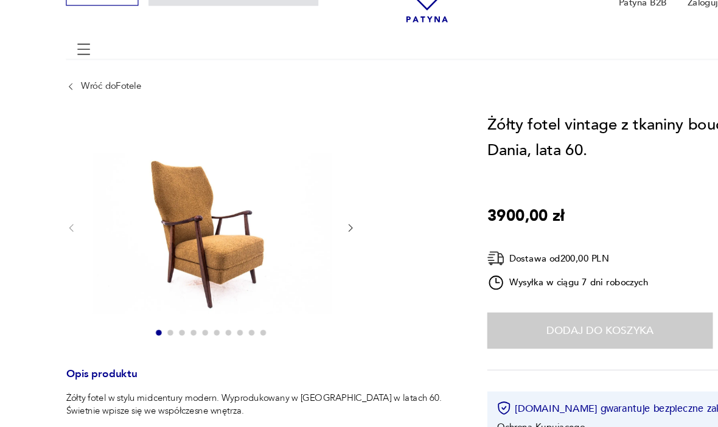
click at [299, 222] on button "button" at bounding box center [303, 227] width 9 height 11
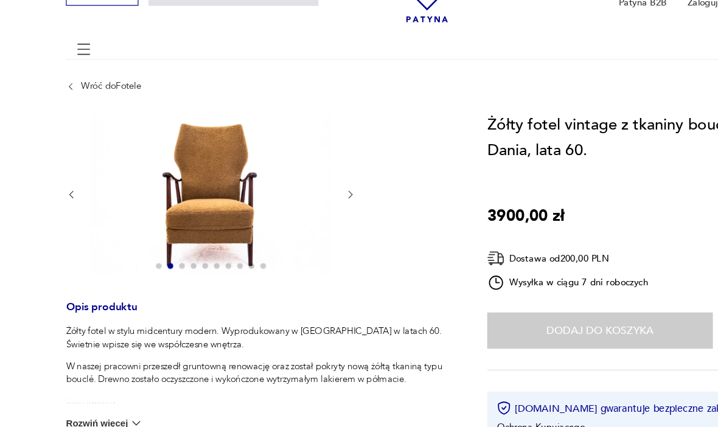
click at [299, 194] on icon "button" at bounding box center [303, 198] width 9 height 9
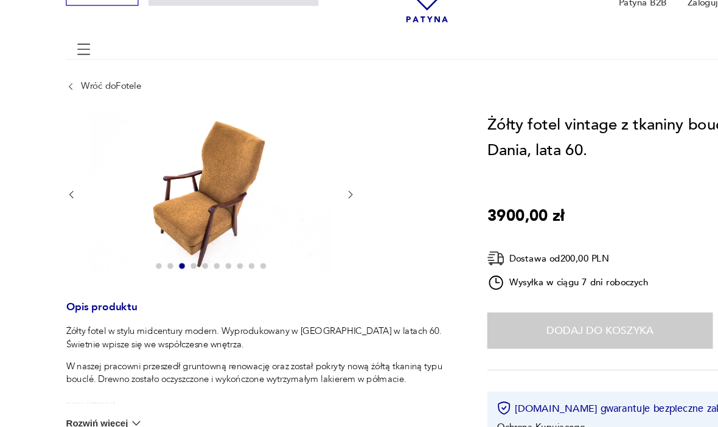
click at [299, 195] on icon "button" at bounding box center [303, 198] width 9 height 9
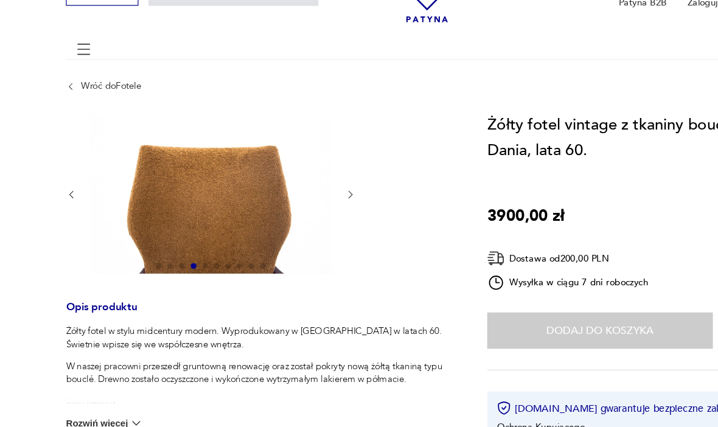
click at [299, 198] on icon "button" at bounding box center [303, 198] width 9 height 9
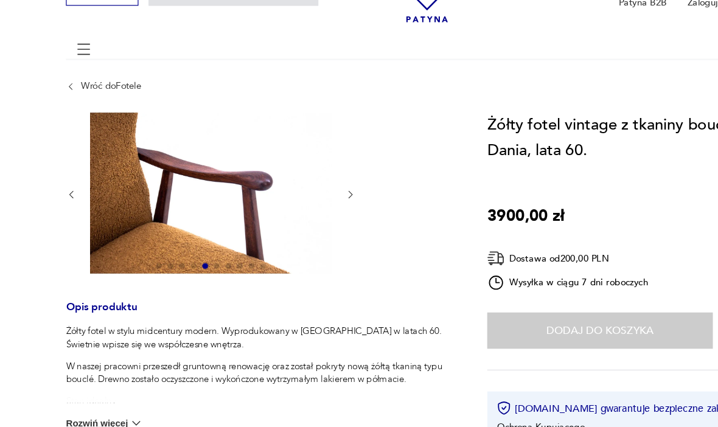
click at [299, 197] on icon "button" at bounding box center [303, 198] width 9 height 9
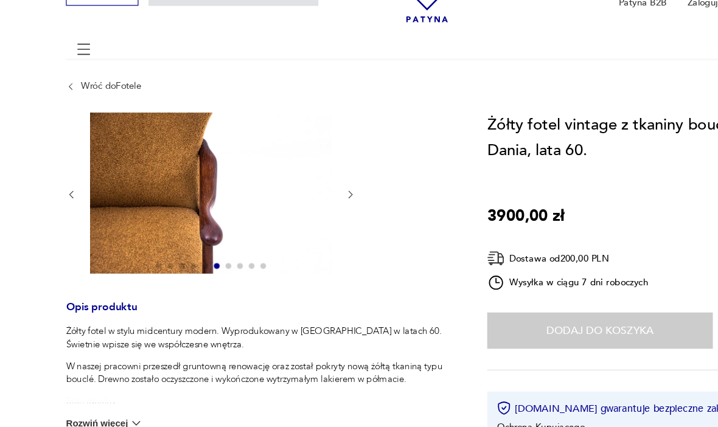
click at [299, 203] on button "button" at bounding box center [303, 199] width 9 height 11
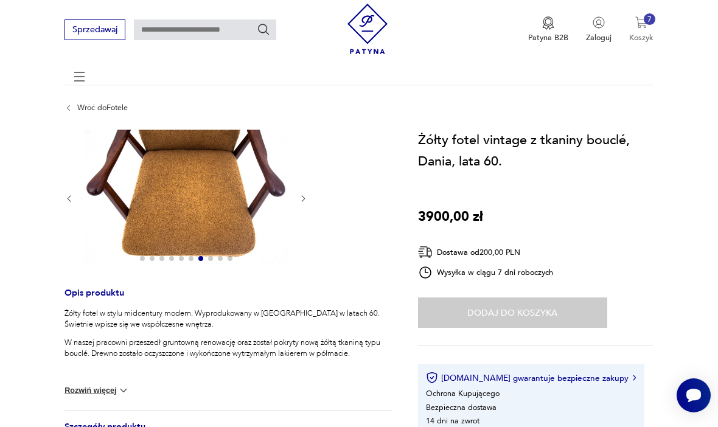
click at [645, 29] on img "button" at bounding box center [641, 22] width 12 height 12
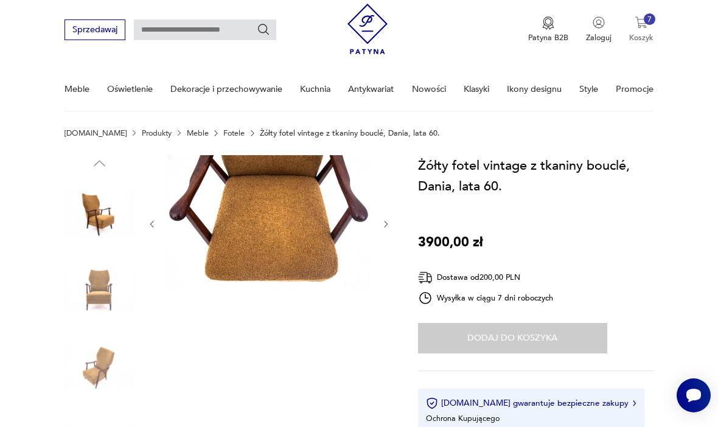
click at [653, 26] on div "7" at bounding box center [650, 19] width 12 height 12
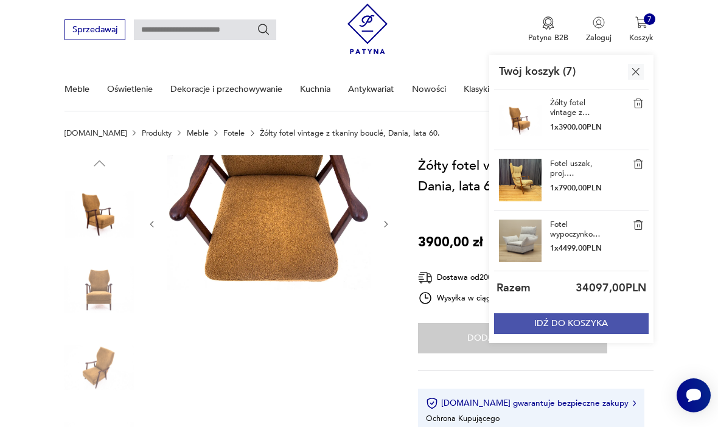
click at [601, 334] on button "IDŹ DO KOSZYKA" at bounding box center [571, 323] width 155 height 20
